Goal: Information Seeking & Learning: Learn about a topic

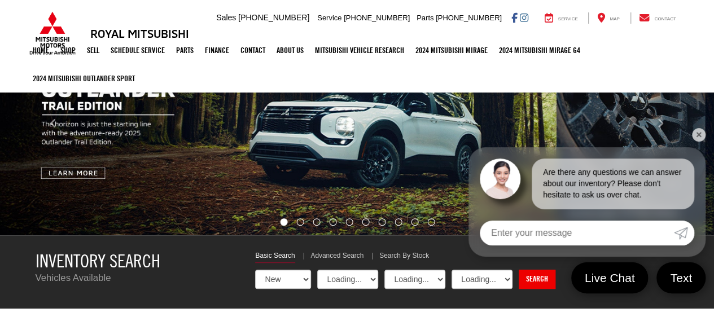
select select "Mitsubishi"
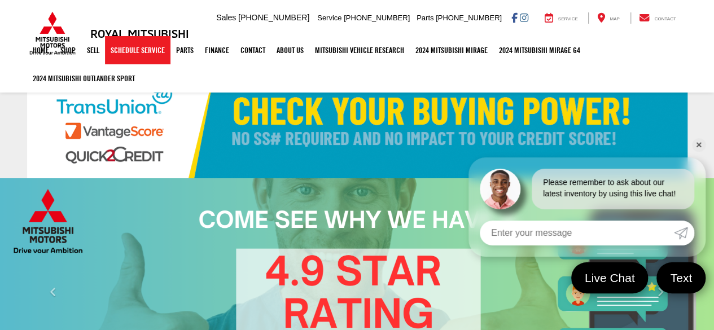
click at [154, 50] on link "Schedule Service" at bounding box center [138, 50] width 66 height 28
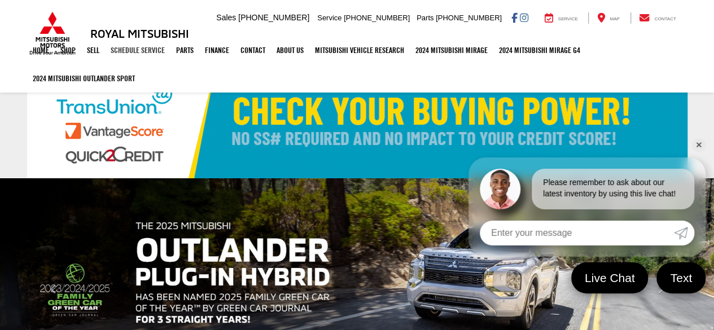
select select "Mitsubishi"
